Goal: Information Seeking & Learning: Learn about a topic

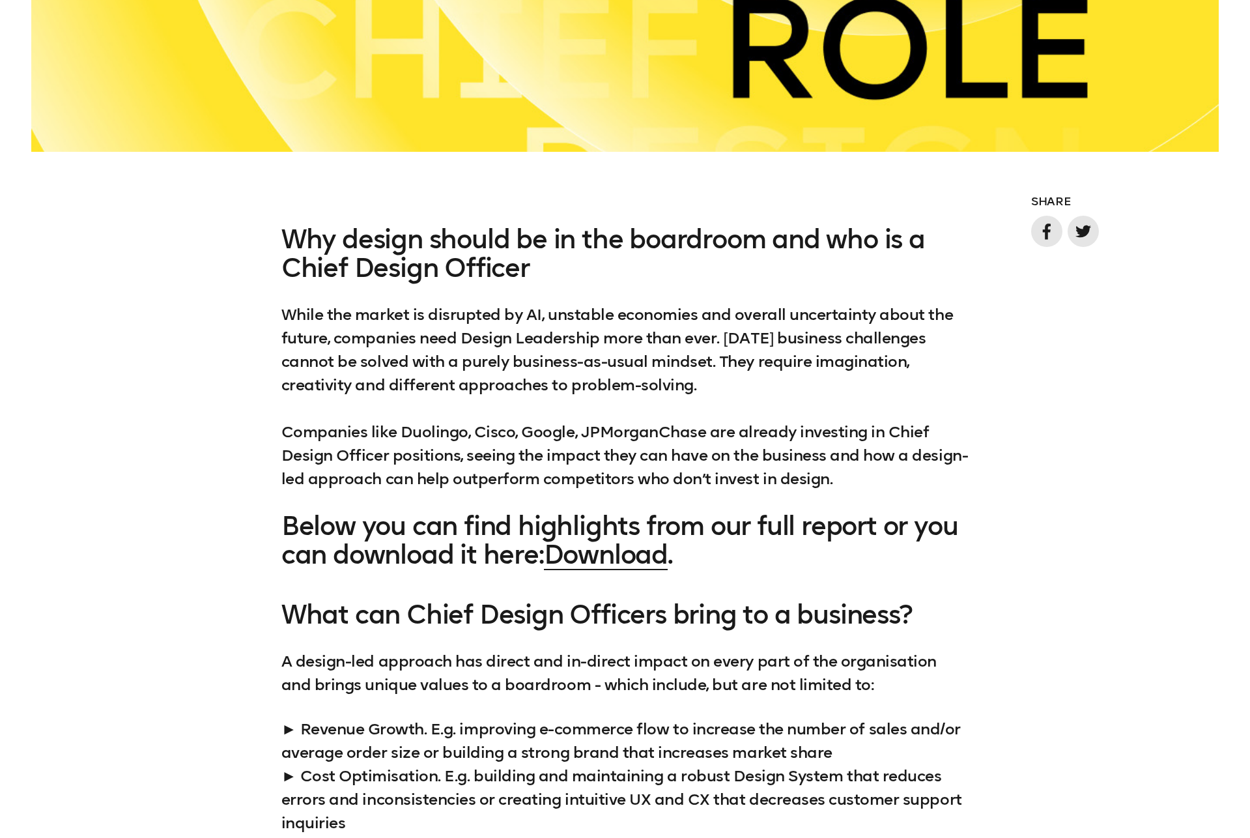
scroll to position [1281, 0]
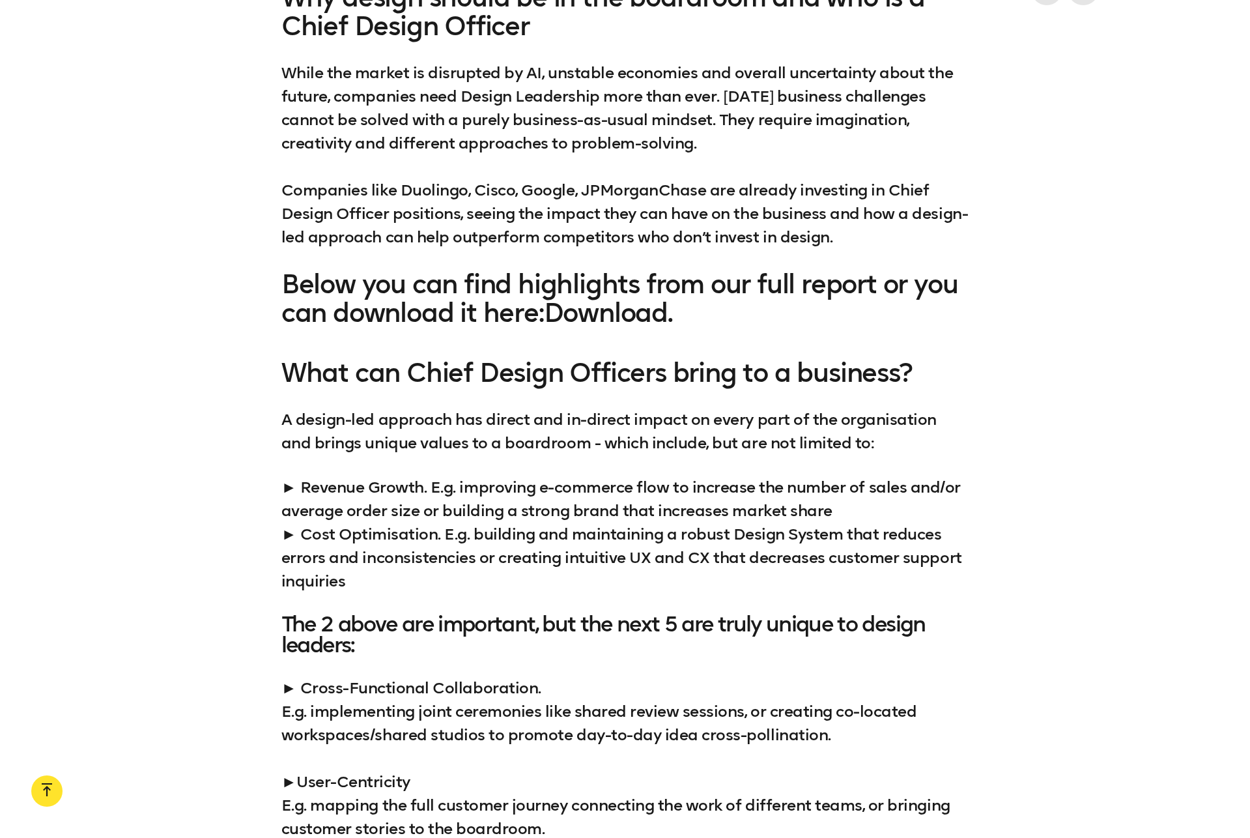
click at [665, 317] on link "Download" at bounding box center [606, 312] width 124 height 31
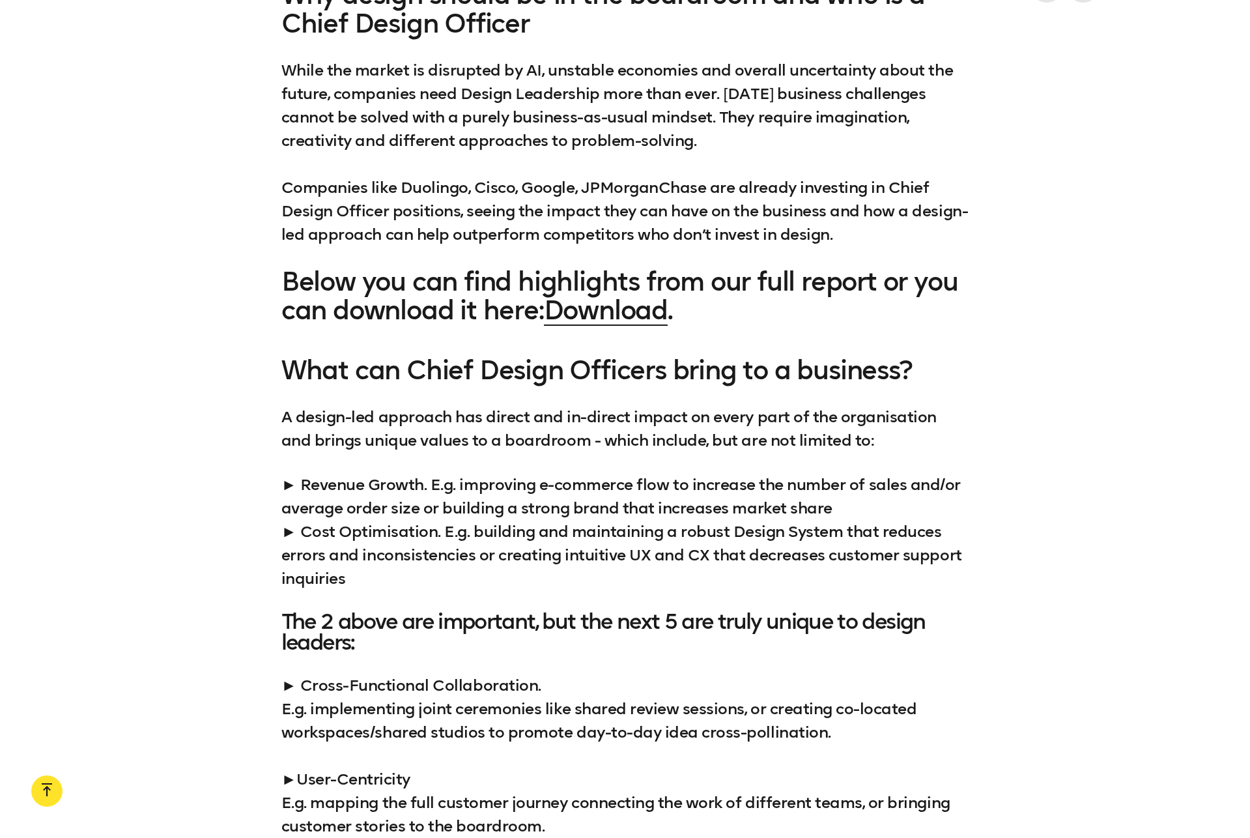
scroll to position [1284, 0]
click at [293, 483] on p "► Revenue Growth. E.g. improving e-commerce flow to increase the number of sale…" at bounding box center [624, 531] width 687 height 117
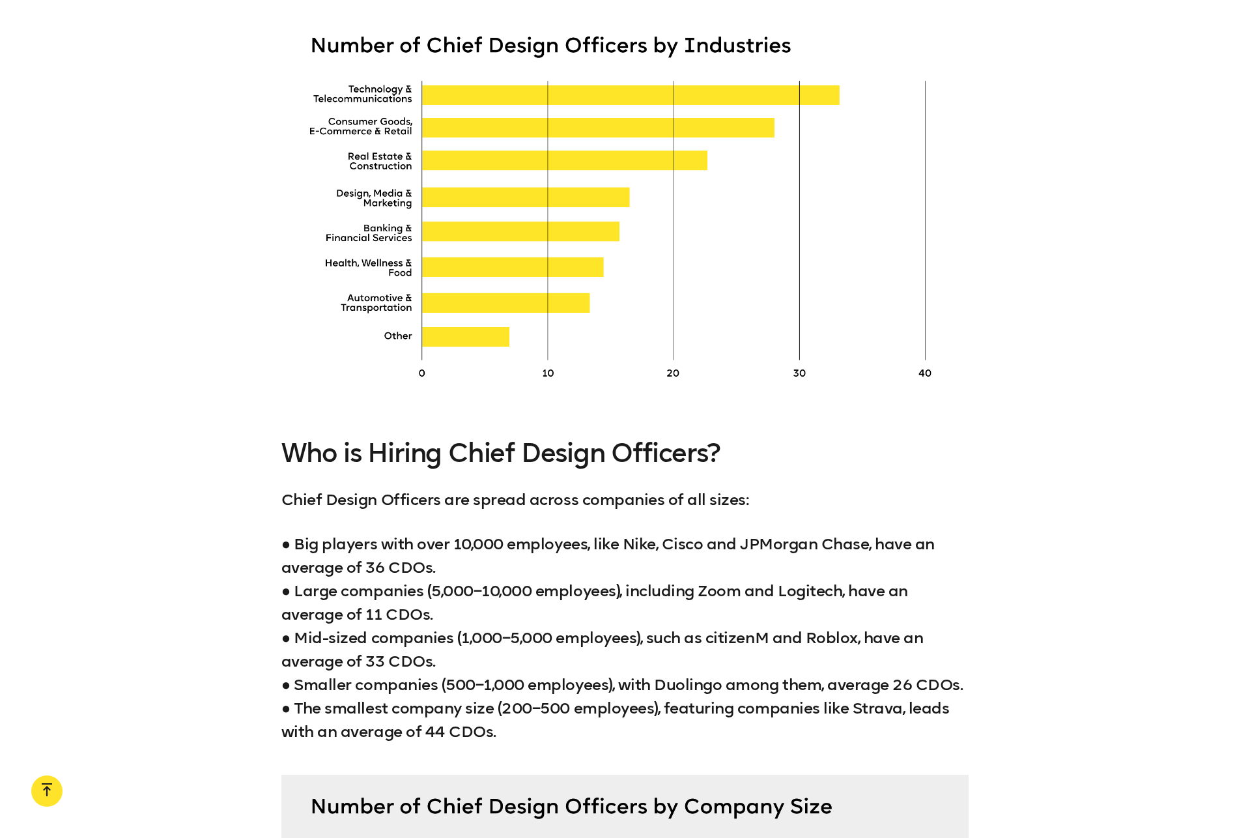
scroll to position [3264, 0]
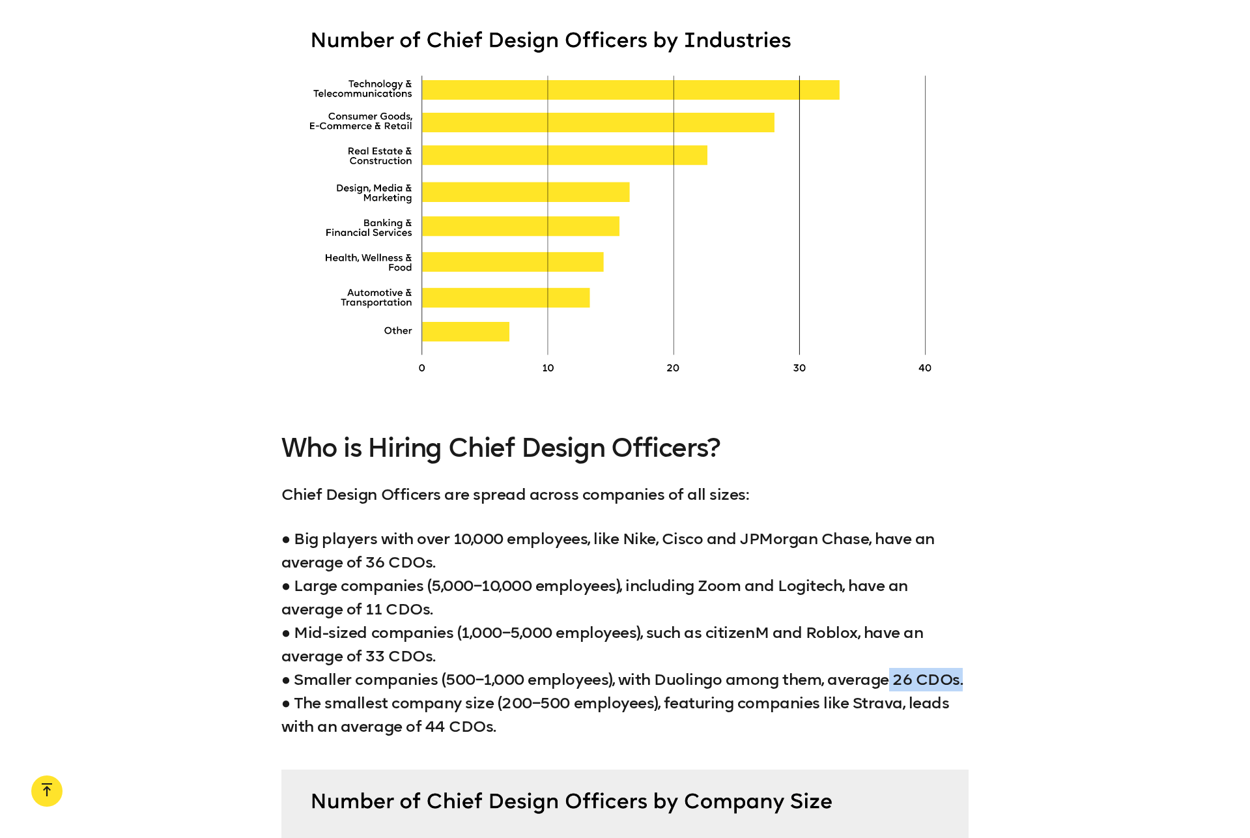
drag, startPoint x: 893, startPoint y: 674, endPoint x: 968, endPoint y: 676, distance: 74.9
click at [968, 676] on div "Who is Hiring Chief Design Officers? Chief Design Officers are spread across co…" at bounding box center [625, 585] width 1250 height 305
click at [401, 701] on p "● Big players with over 10,000 employees, like Nike, Cisco and JPMorgan Chase, …" at bounding box center [624, 632] width 687 height 211
drag, startPoint x: 496, startPoint y: 724, endPoint x: 324, endPoint y: 719, distance: 172.1
click at [324, 719] on p "● Big players with over 10,000 employees, like Nike, Cisco and JPMorgan Chase, …" at bounding box center [624, 632] width 687 height 211
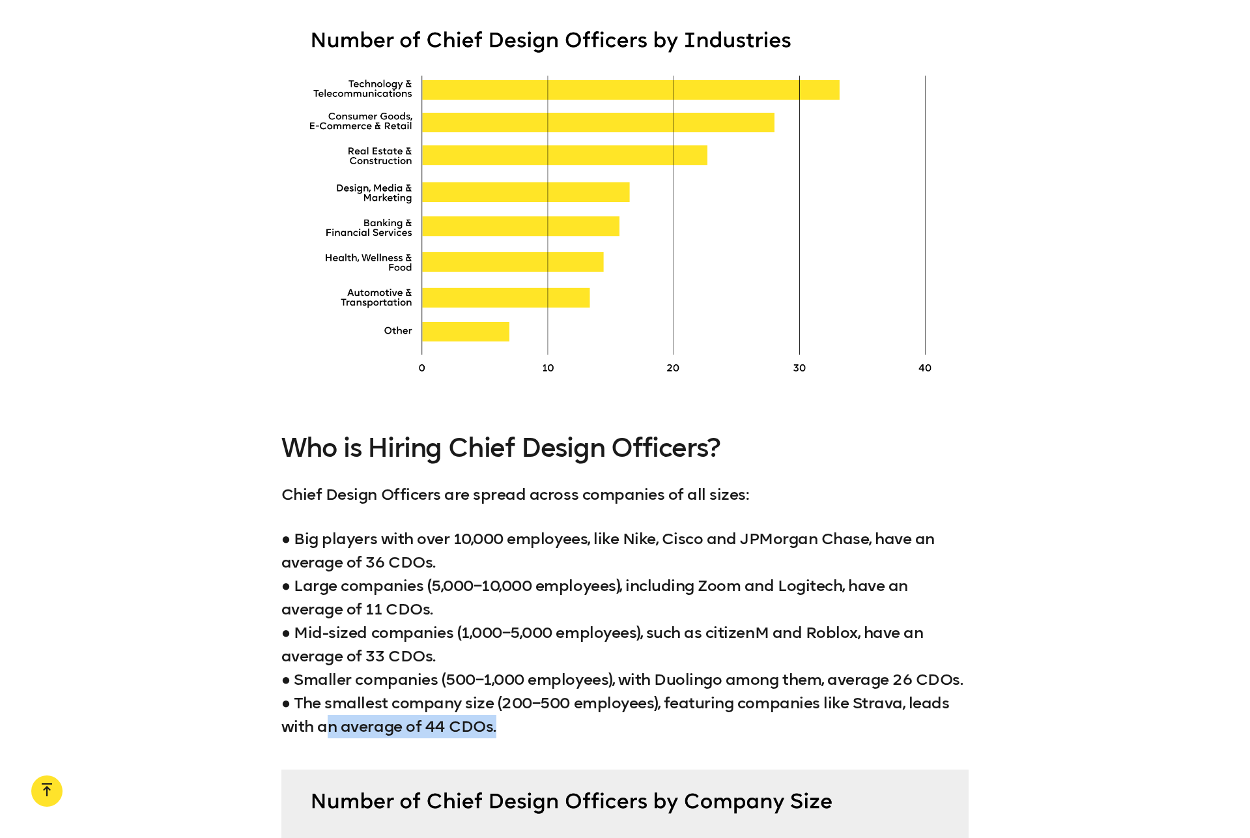
click at [398, 726] on p "● Big players with over 10,000 employees, like Nike, Cisco and JPMorgan Chase, …" at bounding box center [624, 632] width 687 height 211
drag, startPoint x: 446, startPoint y: 725, endPoint x: 429, endPoint y: 724, distance: 17.0
click at [429, 724] on p "● Big players with over 10,000 employees, like Nike, Cisco and JPMorgan Chase, …" at bounding box center [624, 632] width 687 height 211
click at [378, 673] on p "● Big players with over 10,000 employees, like Nike, Cisco and JPMorgan Chase, …" at bounding box center [624, 632] width 687 height 211
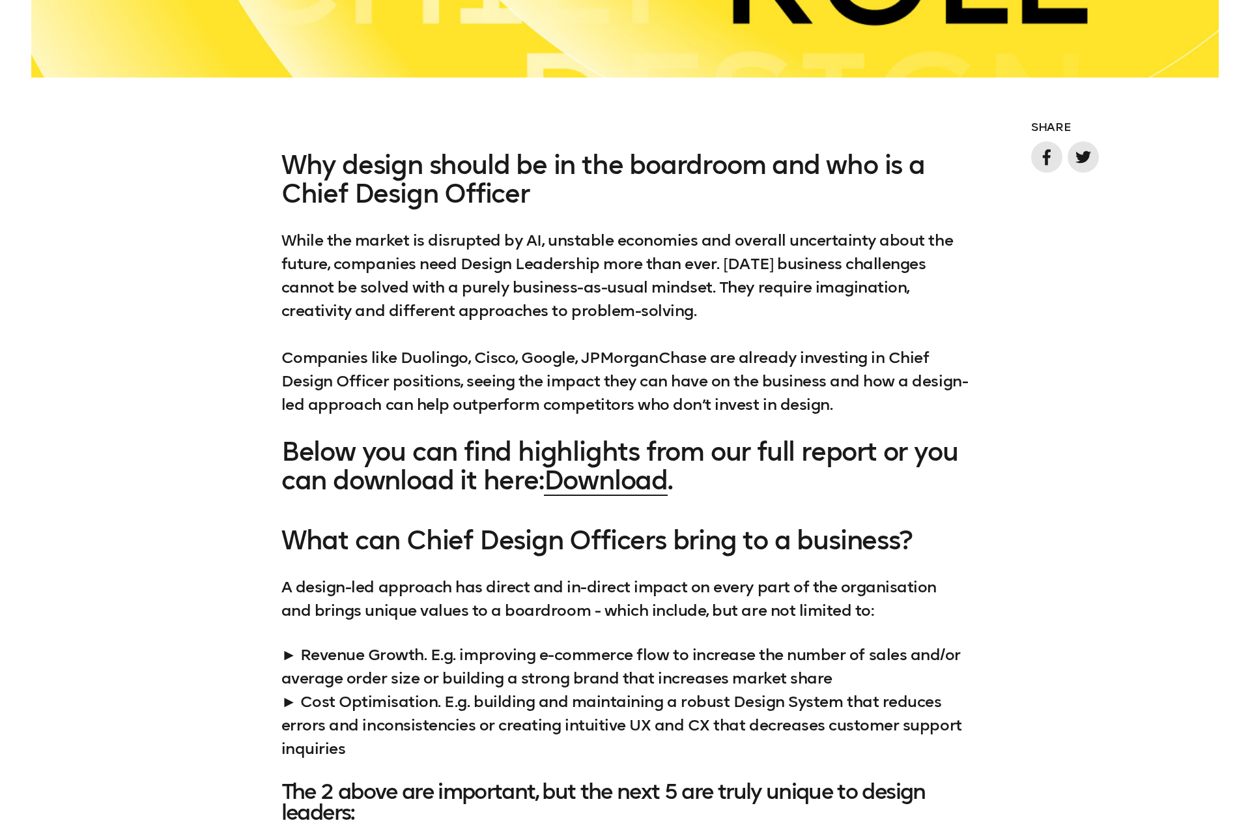
scroll to position [1116, 0]
